Goal: Understand process/instructions

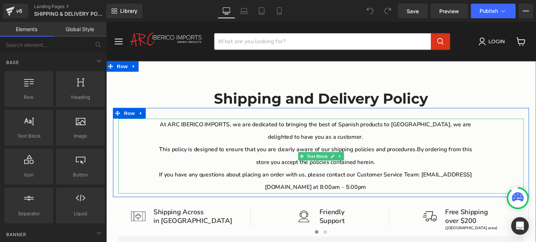
click at [301, 128] on p "At ARC IBERICO IMPORTS, we are dedicated to bringing the best of Spanish produc…" at bounding box center [321, 135] width 331 height 26
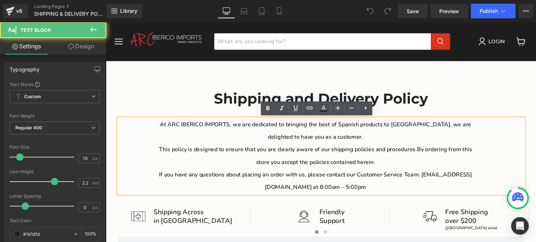
click at [301, 128] on p "At ARC IBERICO IMPORTS, we are dedicated to bringing the best of Spanish produc…" at bounding box center [321, 135] width 331 height 26
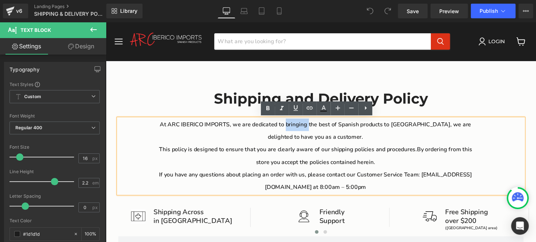
click at [301, 128] on p "At ARC IBERICO IMPORTS, we are dedicated to bringing the best of Spanish produc…" at bounding box center [321, 135] width 331 height 26
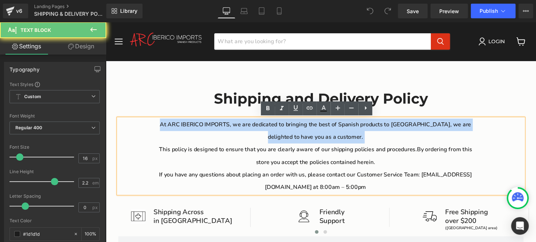
click at [301, 128] on p "At ARC IBERICO IMPORTS, we are dedicated to bringing the best of Spanish produc…" at bounding box center [321, 135] width 331 height 26
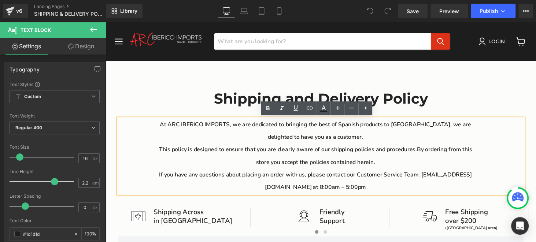
click at [363, 194] on p "If you have any questions about placing an order with us, please contact our Cu…" at bounding box center [321, 186] width 331 height 26
drag, startPoint x: 400, startPoint y: 194, endPoint x: 146, endPoint y: 129, distance: 261.7
click at [146, 129] on div "At ARC IBERICO IMPORTS, we are dedicated to bringing the best of Spanish produc…" at bounding box center [328, 160] width 418 height 77
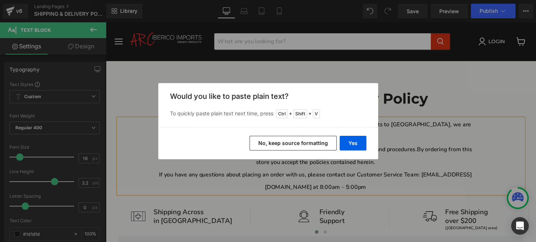
click at [317, 146] on button "No, keep source formatting" at bounding box center [292, 143] width 87 height 15
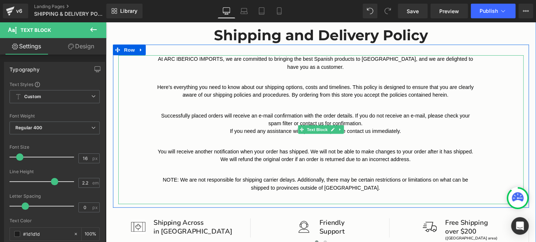
scroll to position [73, 0]
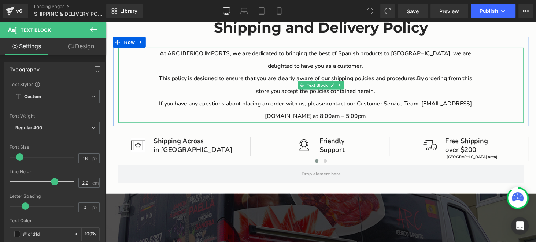
click at [211, 84] on p "This policy is designed to ensure that you are clearly aware of our shipping po…" at bounding box center [321, 87] width 331 height 26
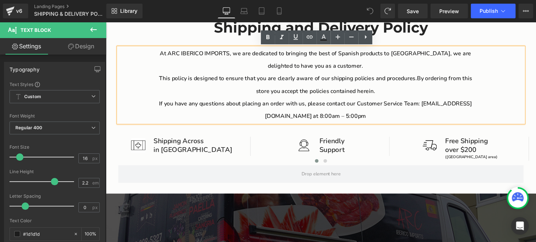
drag, startPoint x: 155, startPoint y: 53, endPoint x: 433, endPoint y: 117, distance: 285.7
click at [433, 117] on div "At ARC IBERICO IMPORTS, we are dedicated to bringing the best of Spanish produc…" at bounding box center [328, 86] width 418 height 77
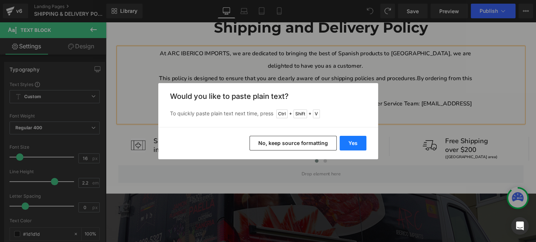
click at [351, 144] on button "Yes" at bounding box center [353, 143] width 27 height 15
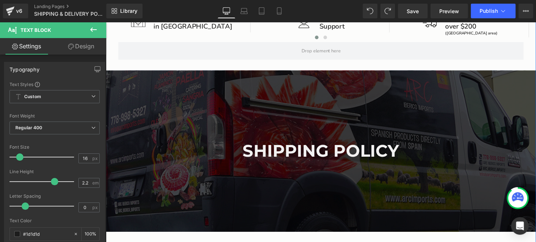
scroll to position [293, 0]
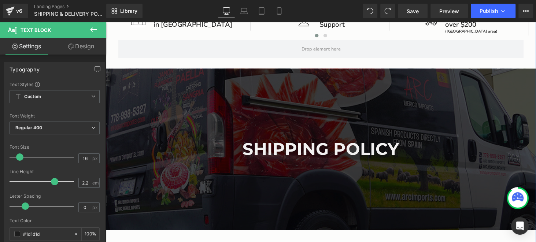
click at [300, 154] on h1 "SHIPPING POLICY" at bounding box center [327, 153] width 443 height 20
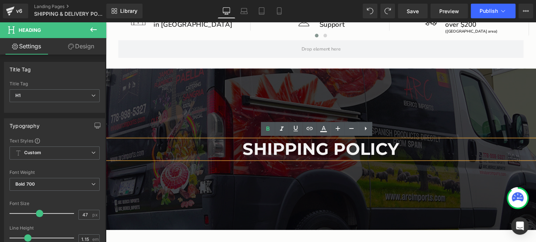
click at [418, 153] on h1 "SHIPPING POLICY" at bounding box center [327, 153] width 443 height 20
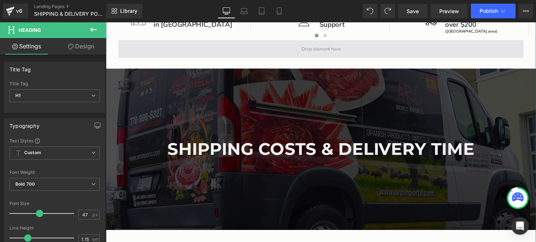
click at [106, 22] on div "Main content" at bounding box center [106, 22] width 0 height 0
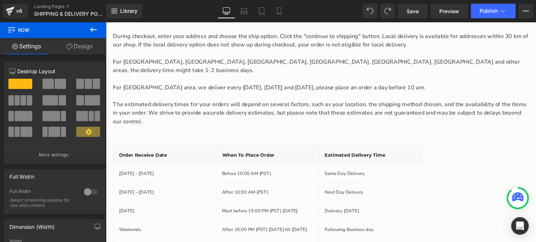
scroll to position [696, 0]
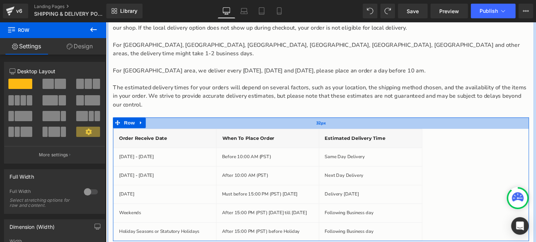
click at [156, 121] on div "32px" at bounding box center [327, 127] width 429 height 12
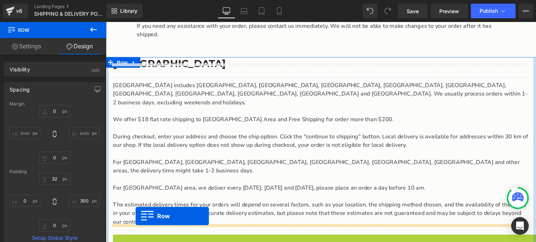
scroll to position [550, 0]
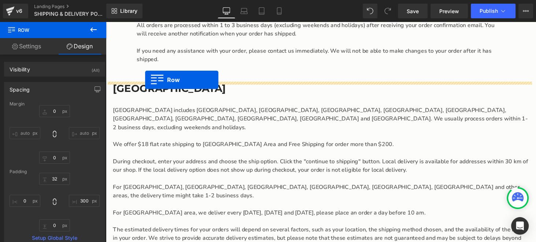
drag, startPoint x: 116, startPoint y: 110, endPoint x: 147, endPoint y: 82, distance: 41.7
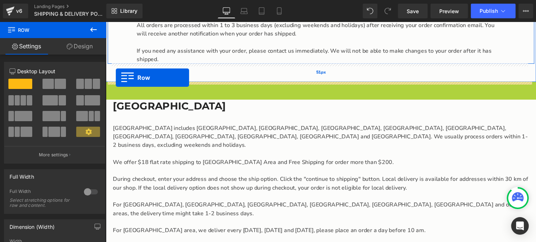
drag, startPoint x: 110, startPoint y: 90, endPoint x: 116, endPoint y: 80, distance: 12.2
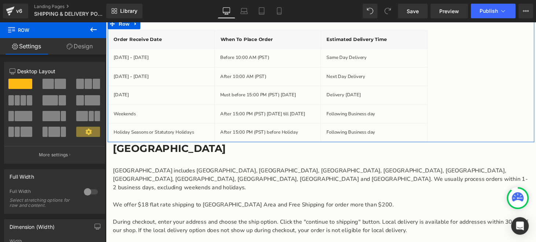
scroll to position [623, 0]
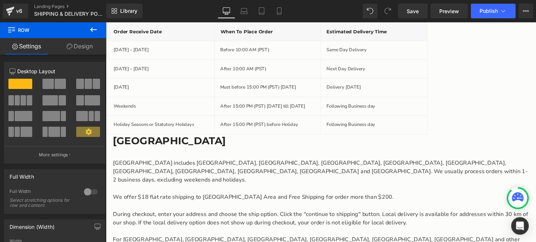
click at [243, 154] on div "[GEOGRAPHIC_DATA] Heading [GEOGRAPHIC_DATA] Area includes [GEOGRAPHIC_DATA], [G…" at bounding box center [328, 236] width 440 height 196
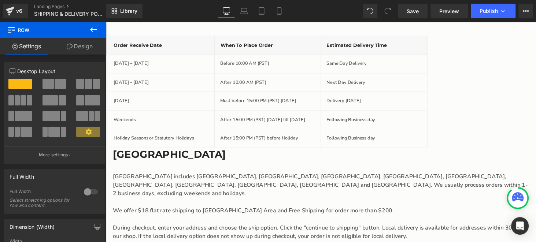
scroll to position [586, 0]
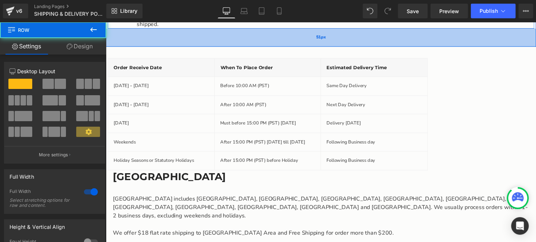
click at [130, 38] on div "51px" at bounding box center [327, 38] width 443 height 19
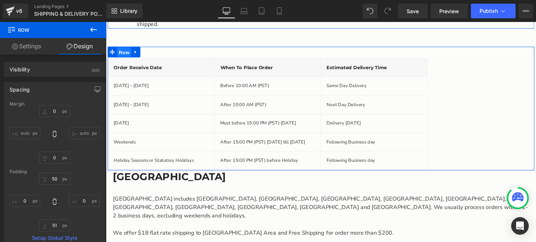
click at [122, 53] on span "Row" at bounding box center [124, 53] width 15 height 11
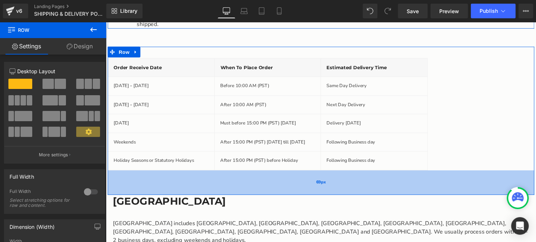
drag, startPoint x: 166, startPoint y: 173, endPoint x: 167, endPoint y: 198, distance: 25.3
click at [167, 198] on div "69px" at bounding box center [328, 187] width 440 height 25
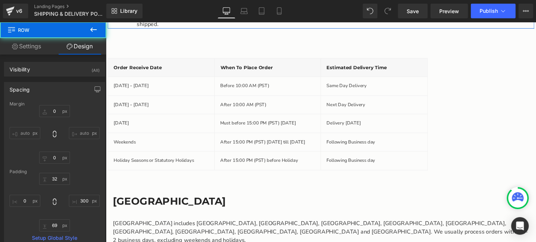
click at [283, 209] on h3 "[GEOGRAPHIC_DATA]" at bounding box center [327, 206] width 429 height 13
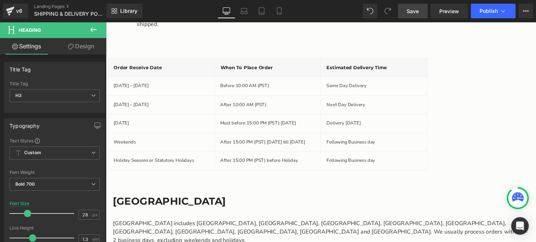
click at [421, 14] on link "Save" at bounding box center [413, 11] width 30 height 15
